Goal: Task Accomplishment & Management: Use online tool/utility

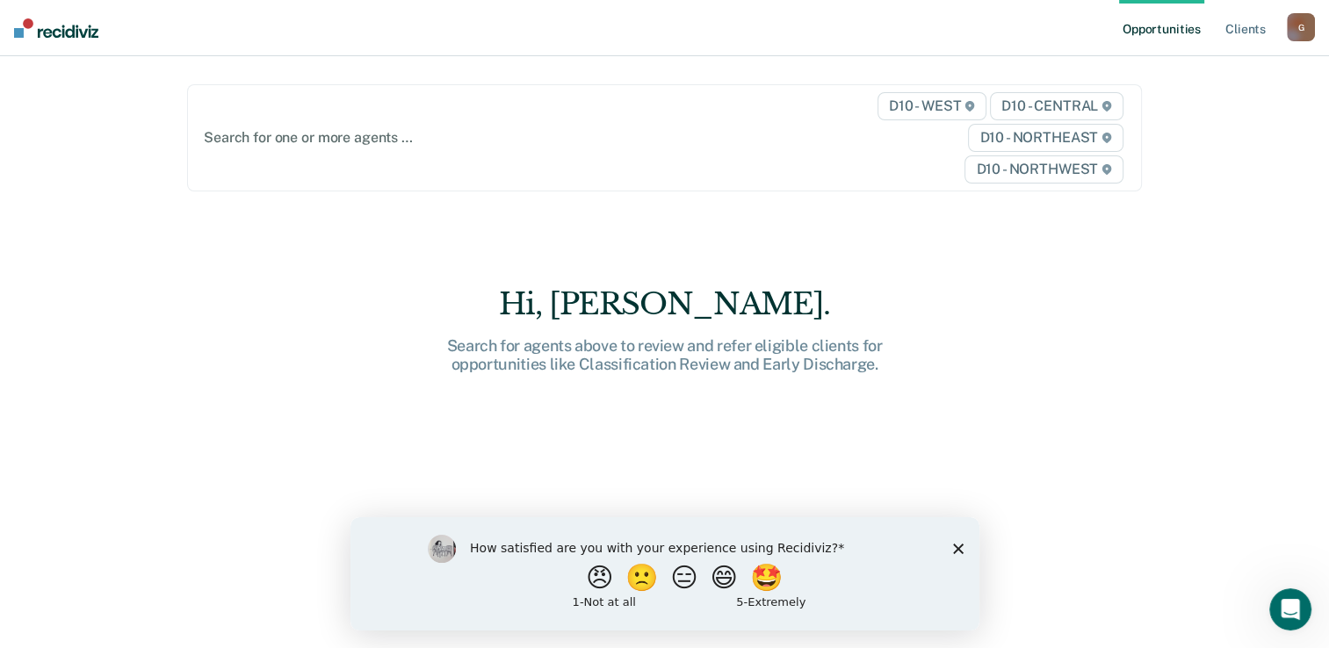
scroll to position [89, 0]
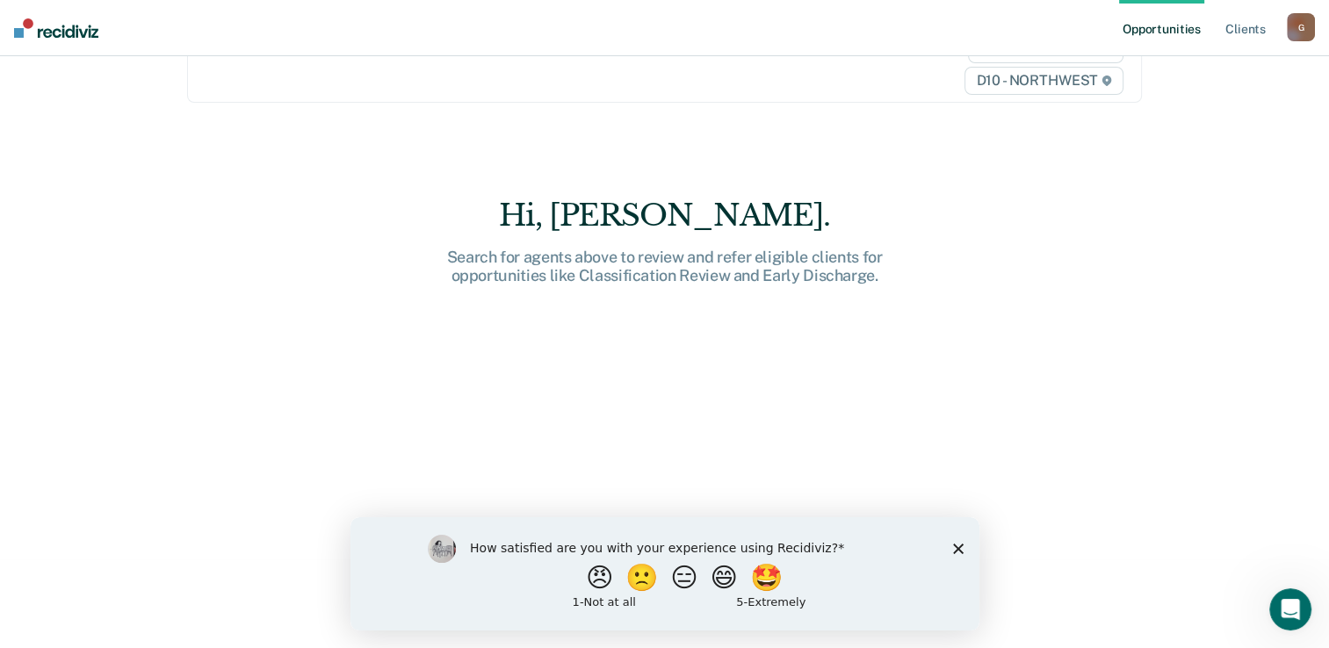
click at [952, 552] on icon "Close survey" at bounding box center [957, 548] width 11 height 11
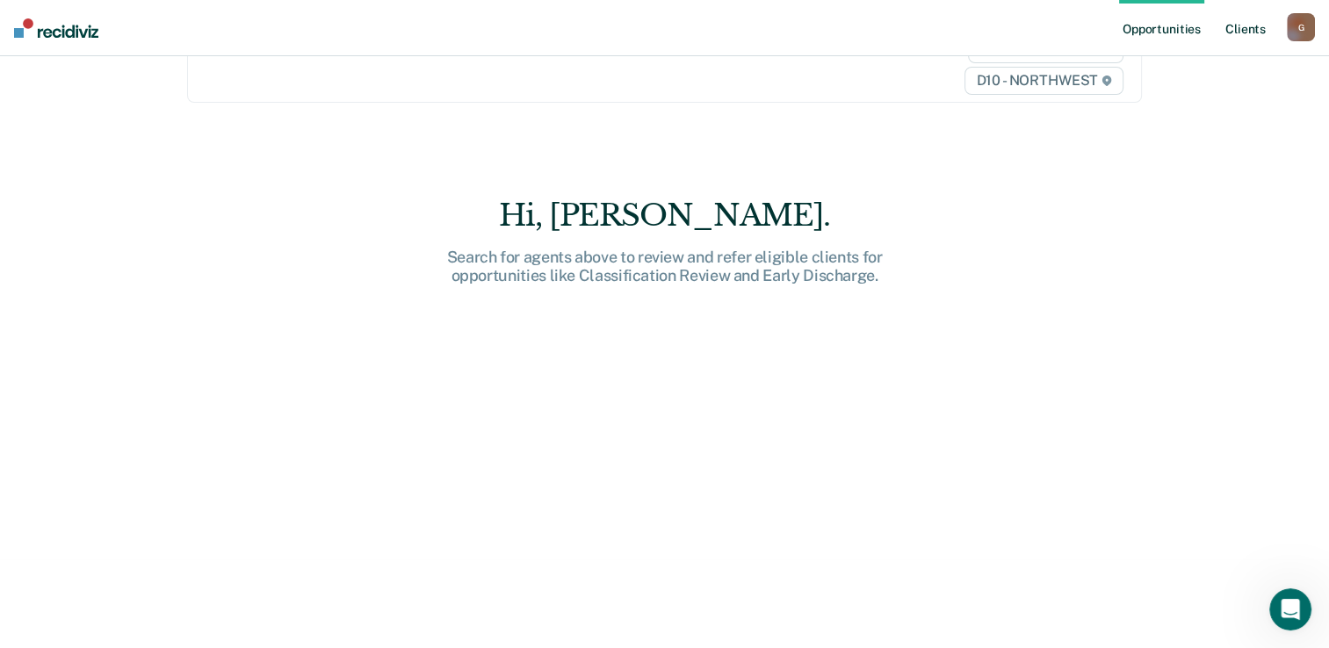
click at [1242, 27] on link "Client s" at bounding box center [1245, 28] width 47 height 56
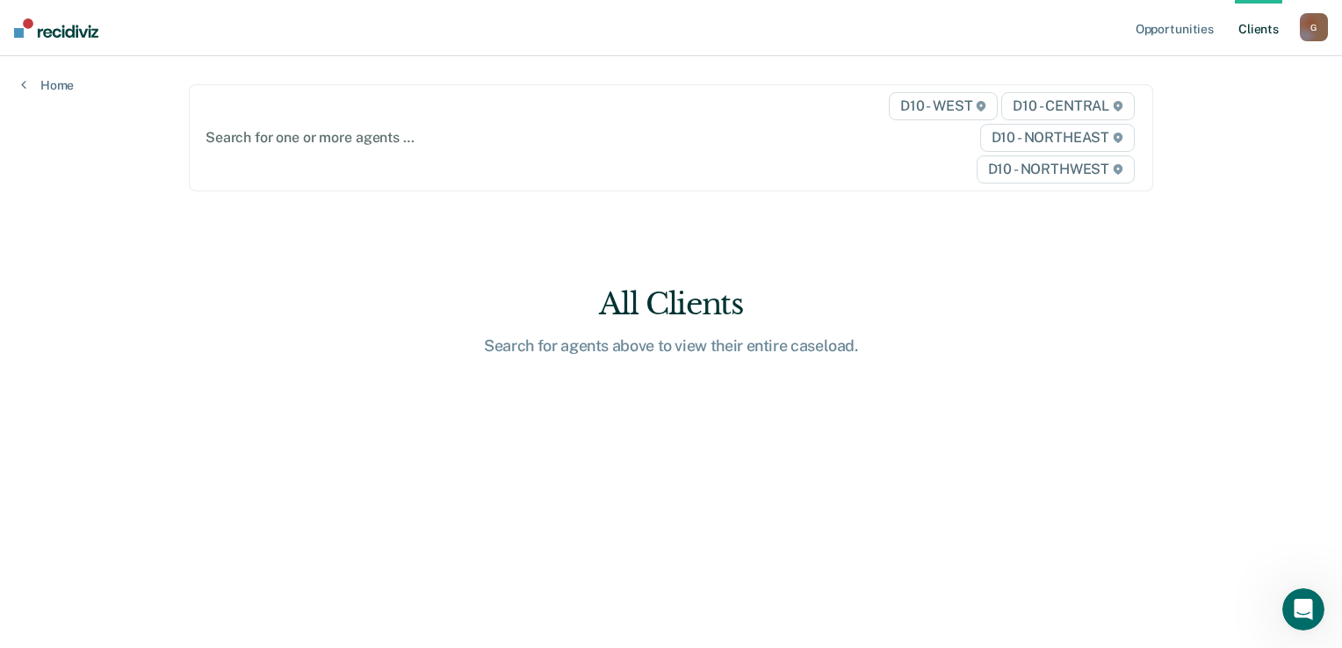
click at [1266, 31] on link "Client s" at bounding box center [1258, 28] width 47 height 56
click at [1043, 104] on span "D10 - CENTRAL" at bounding box center [1067, 106] width 133 height 28
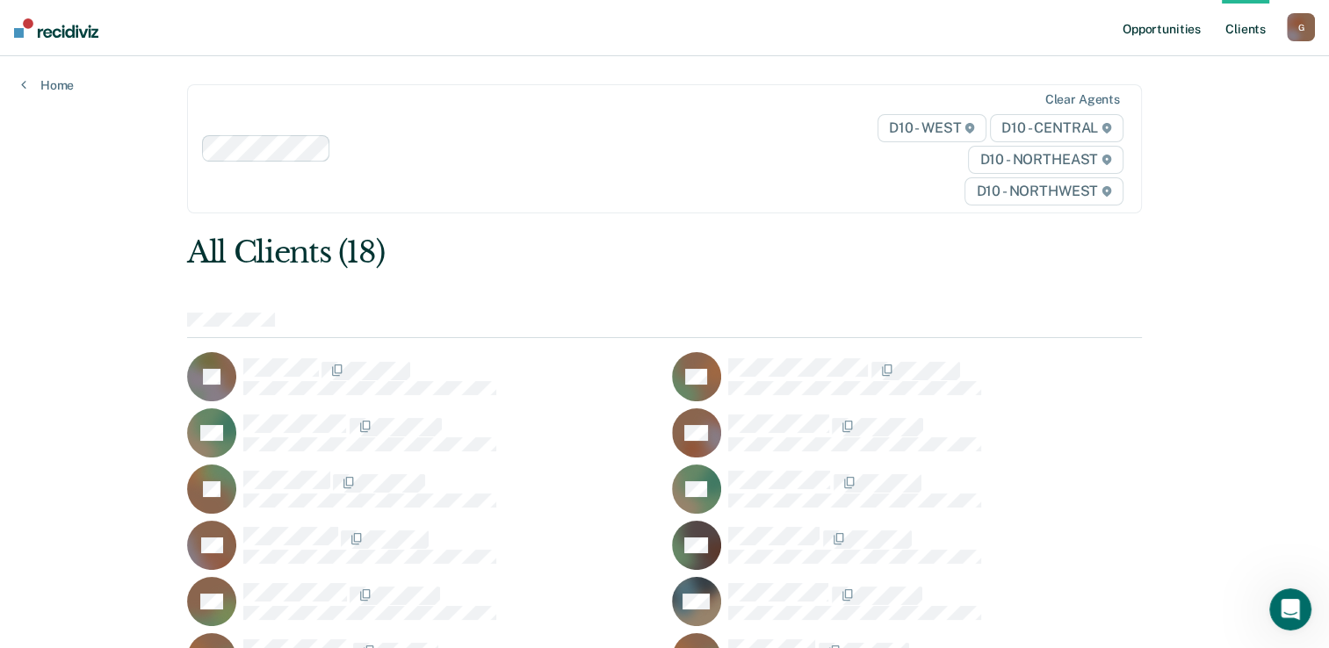
click at [1166, 29] on link "Opportunities" at bounding box center [1161, 28] width 85 height 56
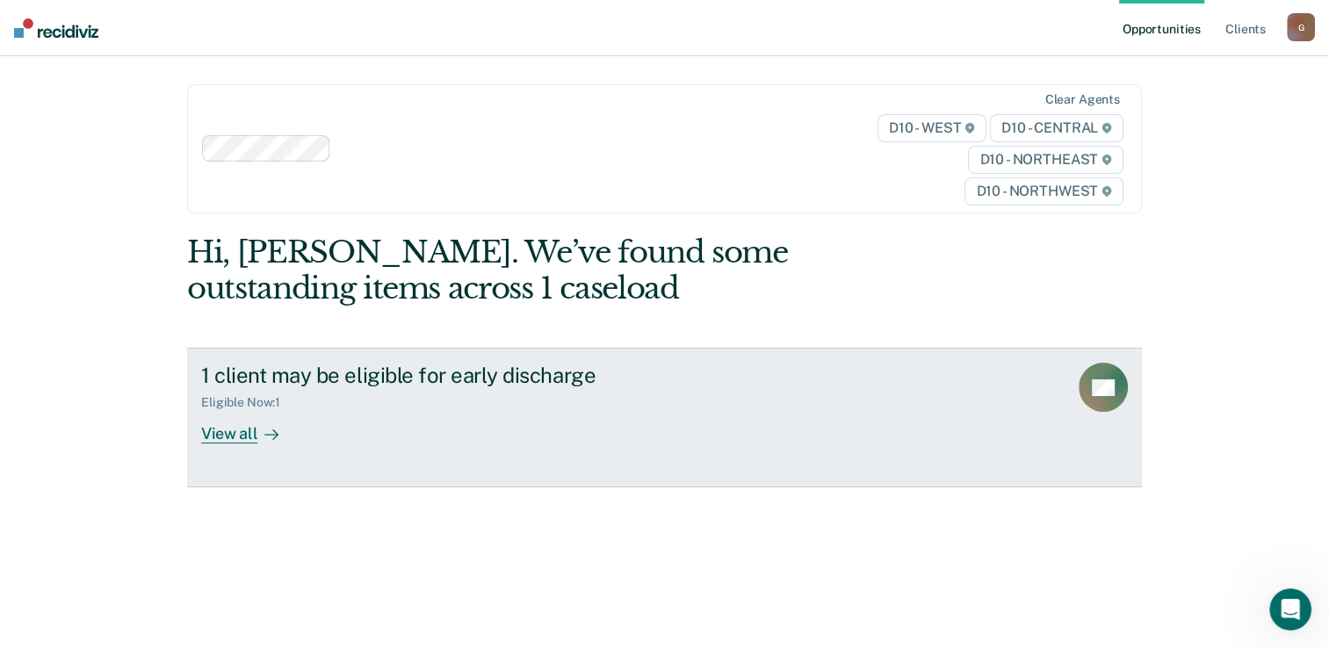
click at [236, 439] on div "View all" at bounding box center [250, 427] width 98 height 34
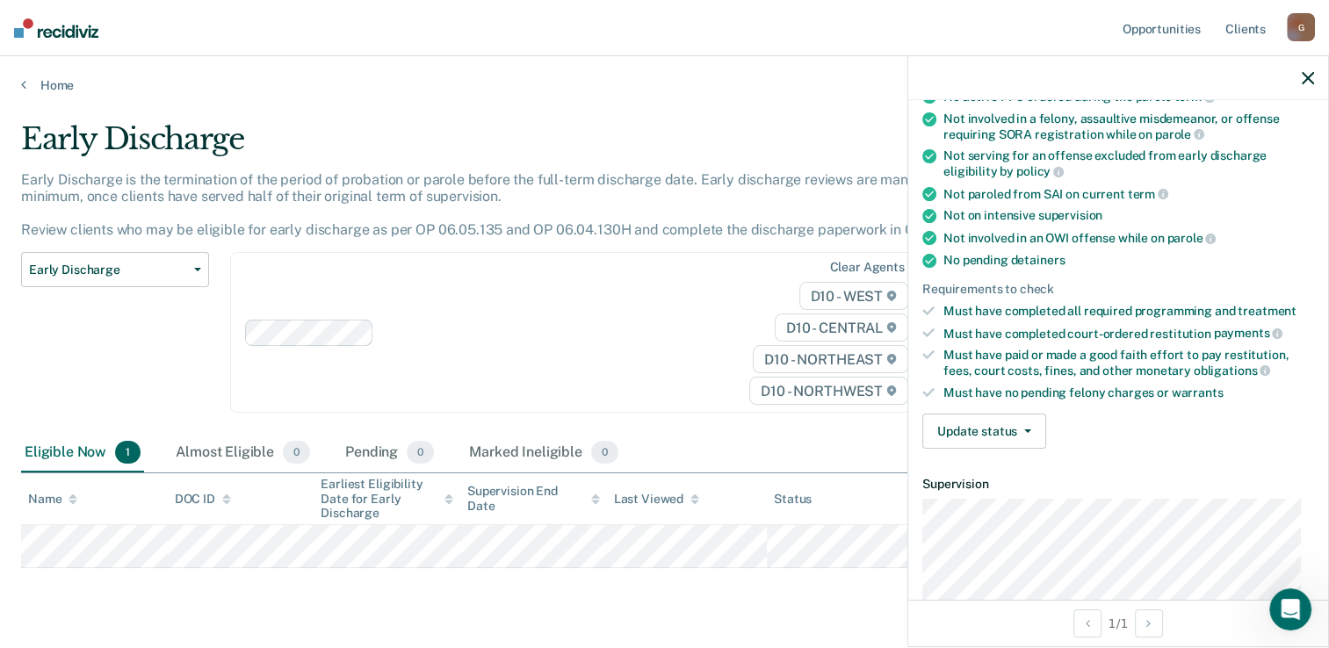
scroll to position [232, 0]
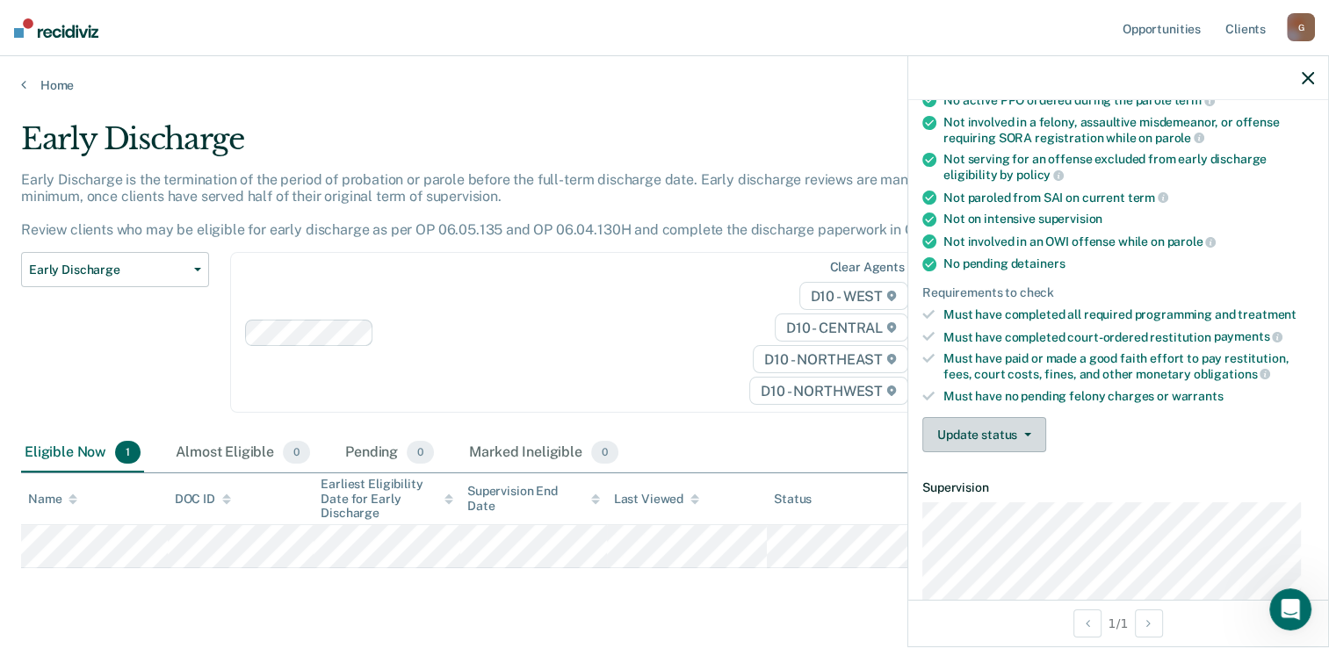
click at [1026, 433] on icon "button" at bounding box center [1027, 435] width 7 height 4
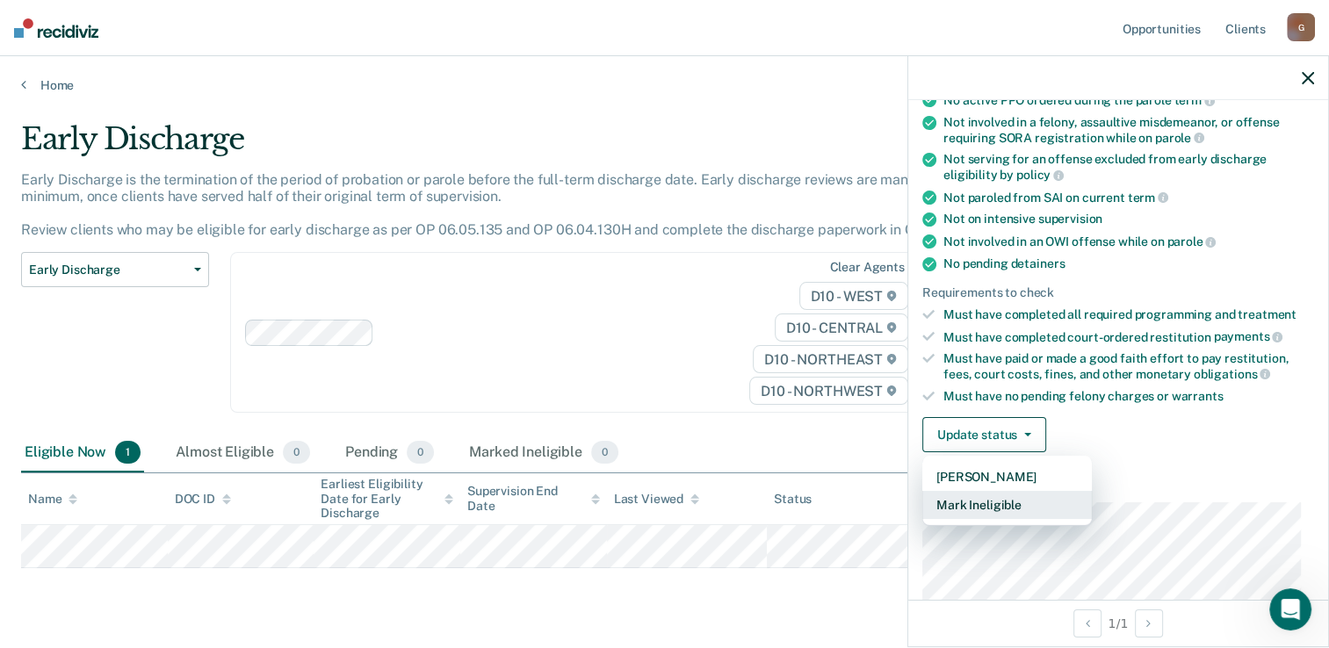
click at [1019, 497] on button "Mark Ineligible" at bounding box center [1006, 505] width 169 height 28
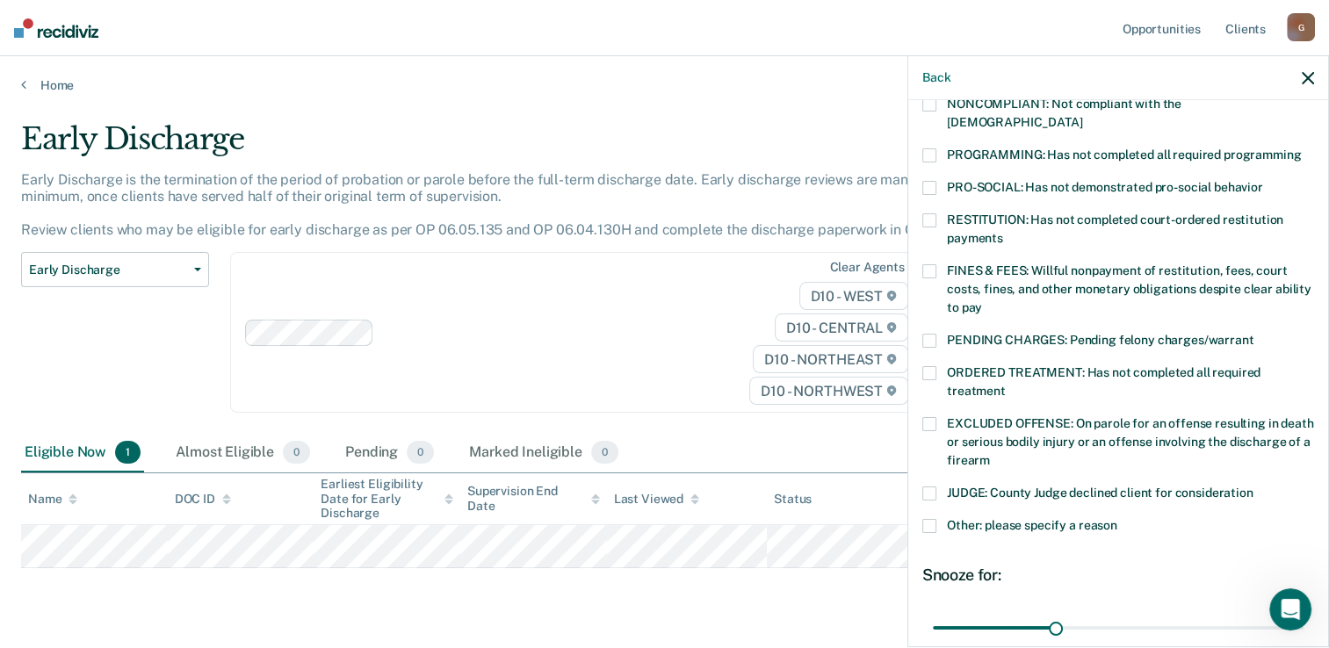
scroll to position [371, 0]
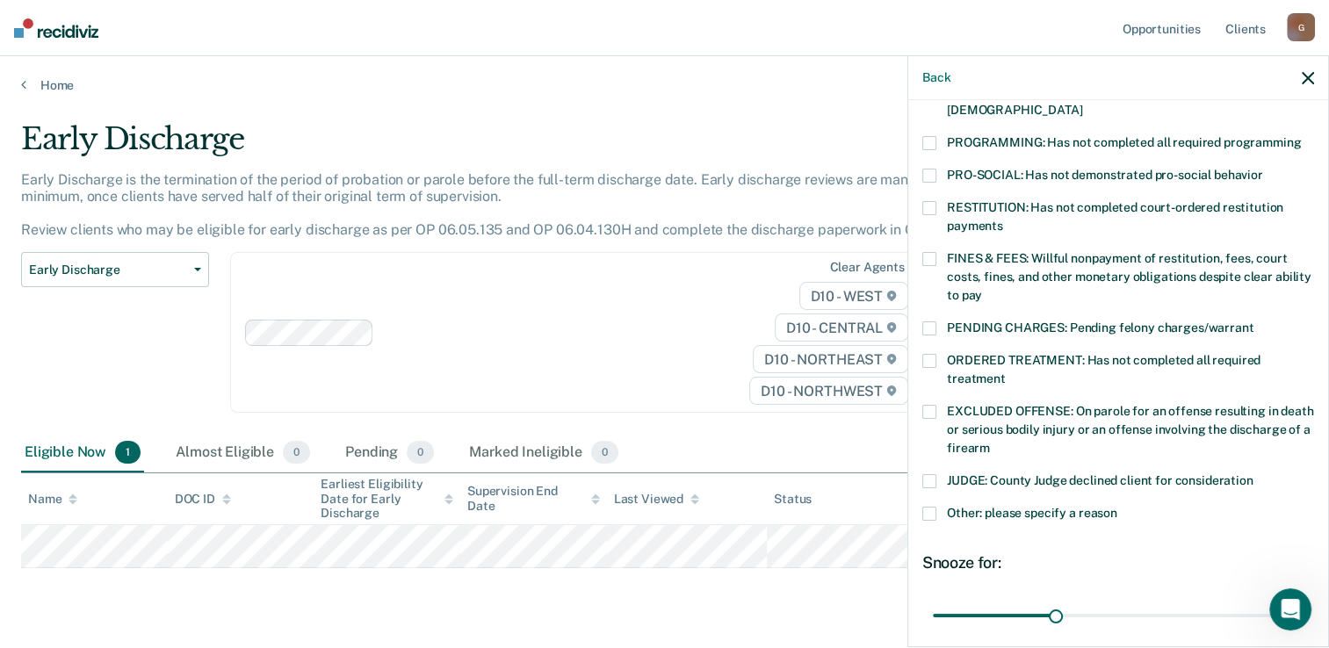
click at [929, 507] on span at bounding box center [929, 514] width 14 height 14
click at [1117, 507] on input "Other: please specify a reason" at bounding box center [1117, 507] width 0 height 0
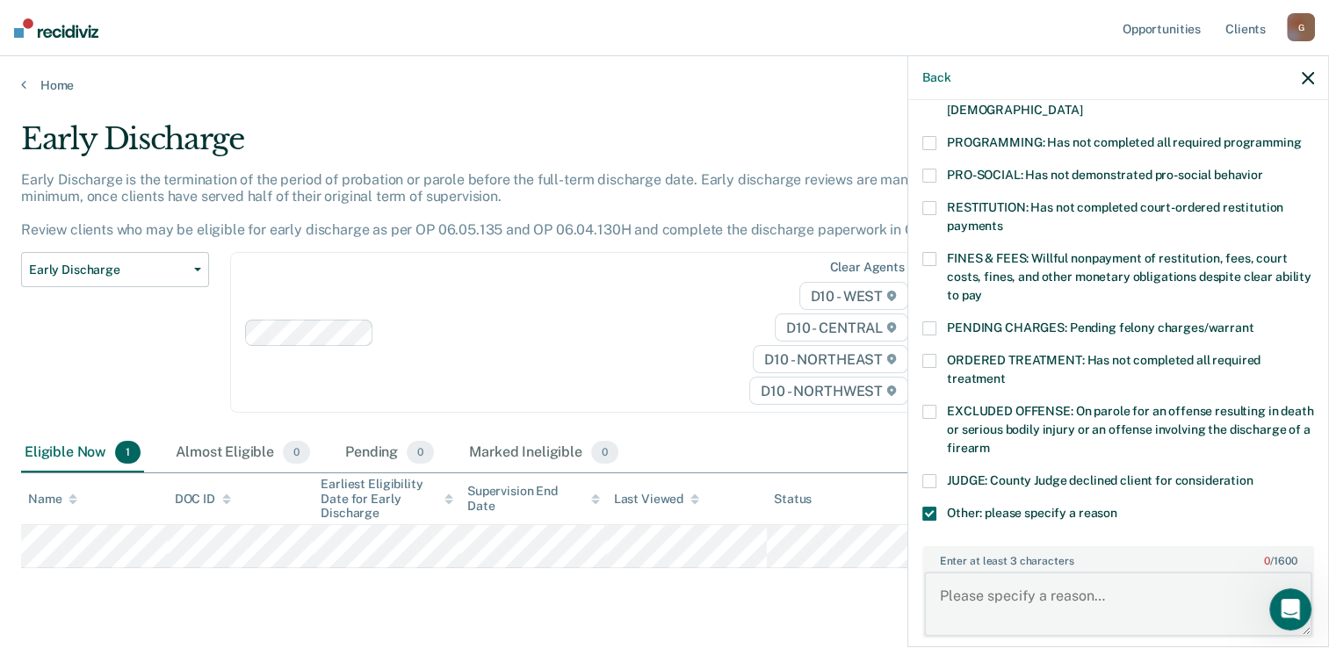
click at [940, 572] on textarea "Enter at least 3 characters 0 / 1600" at bounding box center [1118, 604] width 388 height 65
type textarea "Subject is a registered sex offender and is not eligible for an early discharge."
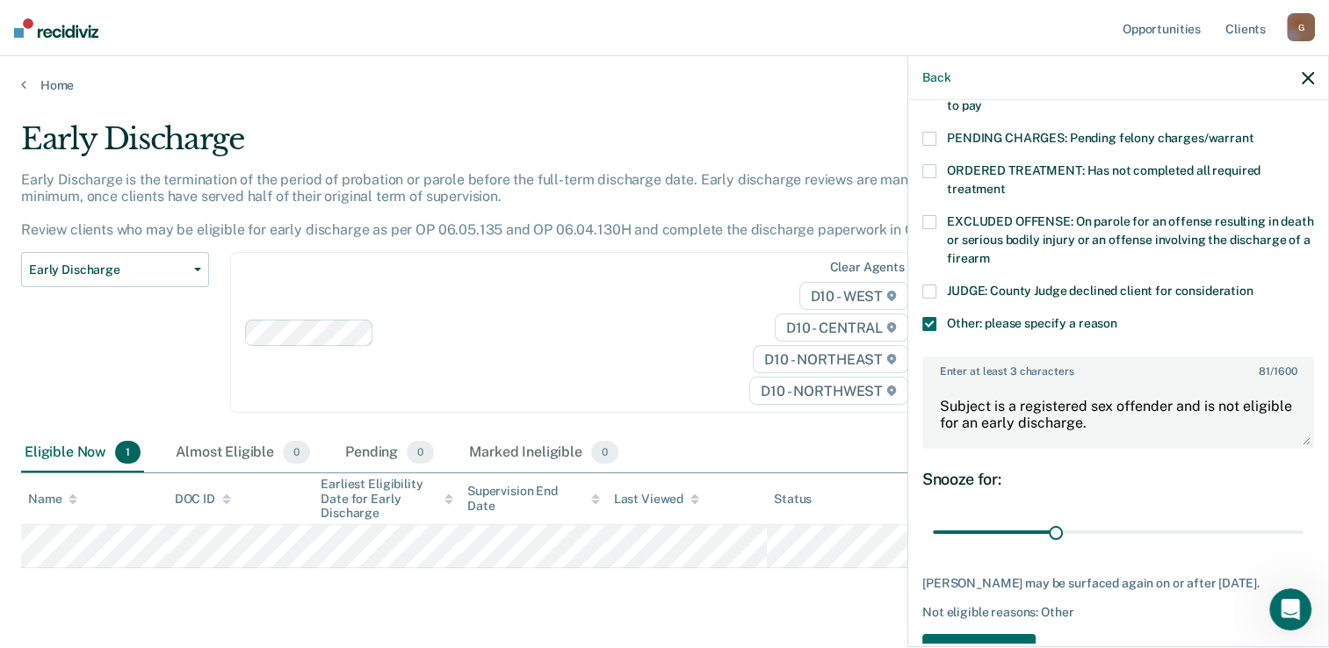
scroll to position [595, 0]
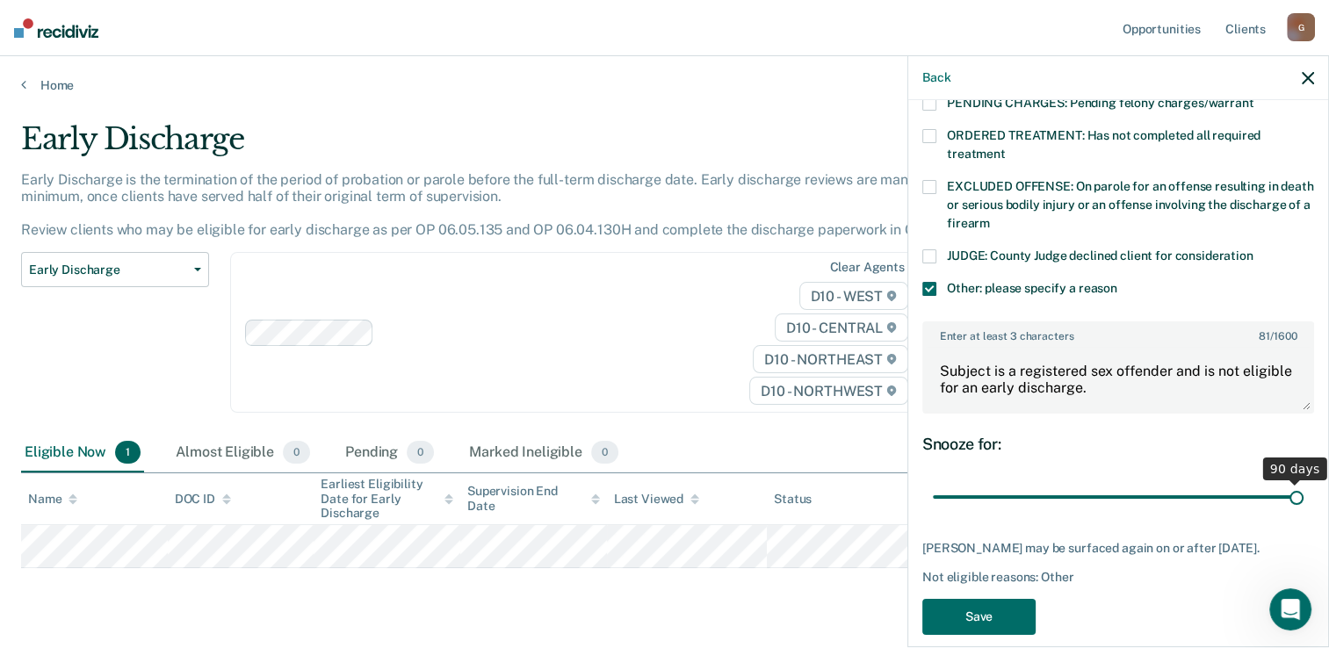
drag, startPoint x: 1050, startPoint y: 472, endPoint x: 1299, endPoint y: 473, distance: 248.5
type input "90"
click at [1299, 482] on input "range" at bounding box center [1118, 497] width 371 height 31
click at [1001, 608] on button "Save" at bounding box center [978, 617] width 113 height 36
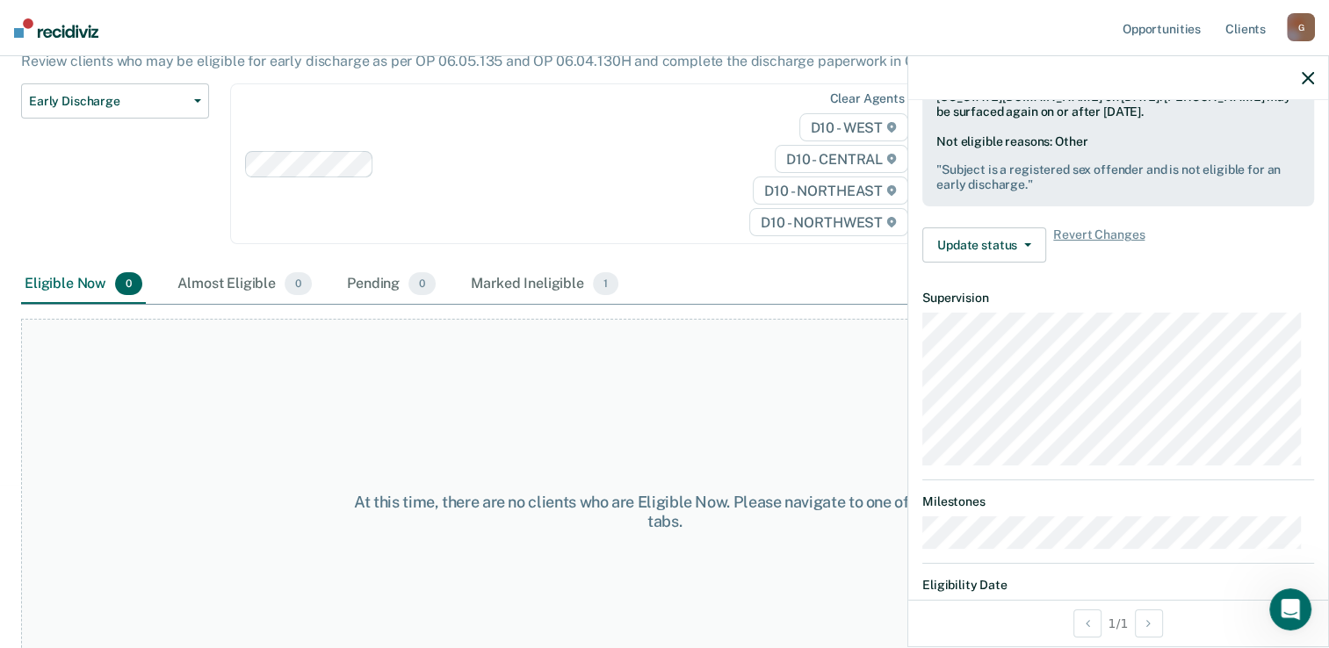
scroll to position [0, 0]
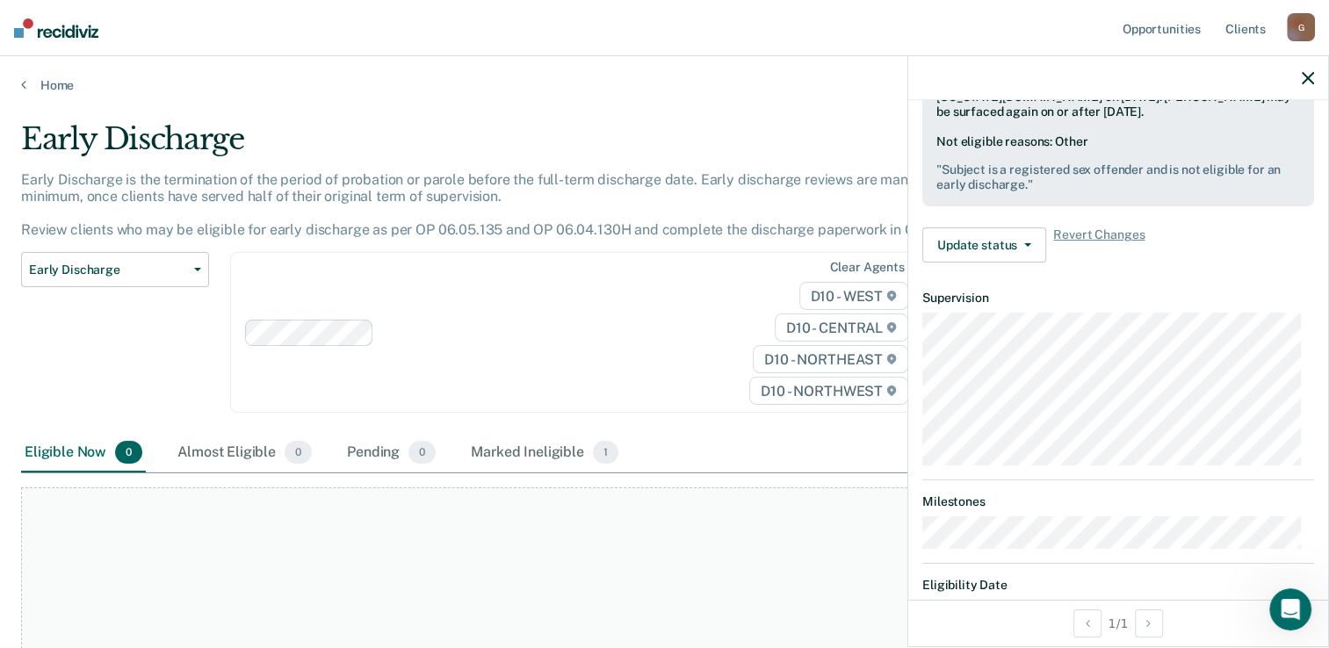
click at [1292, 28] on div "G" at bounding box center [1301, 27] width 28 height 28
click at [1184, 115] on link "Log Out" at bounding box center [1229, 115] width 141 height 15
